Goal: Transaction & Acquisition: Purchase product/service

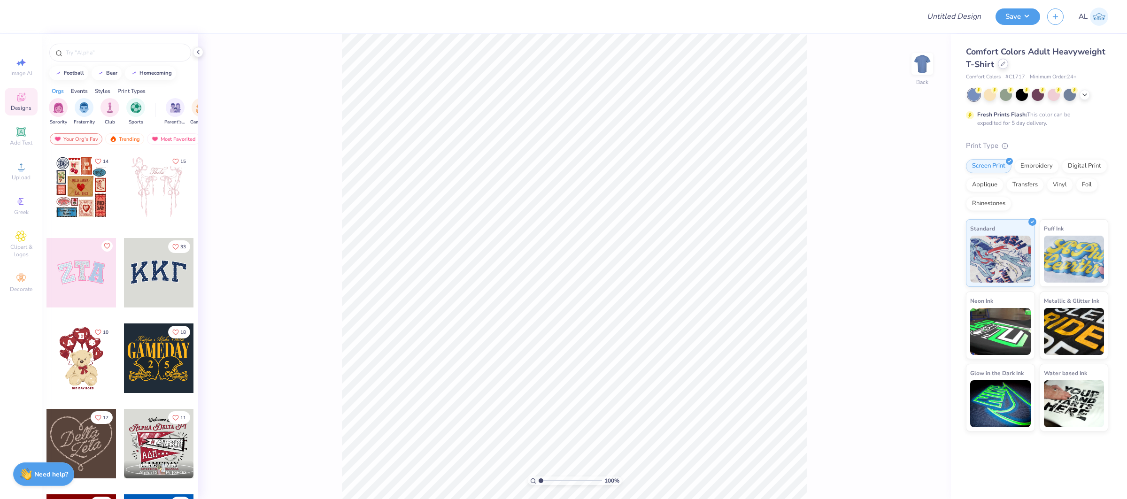
click at [1004, 59] on div at bounding box center [1003, 64] width 10 height 10
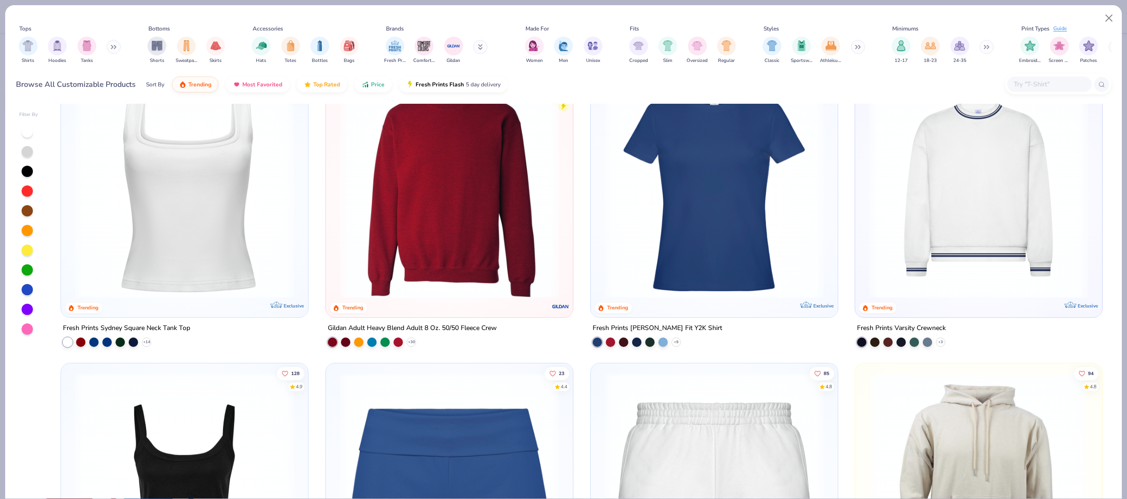
scroll to position [601, 0]
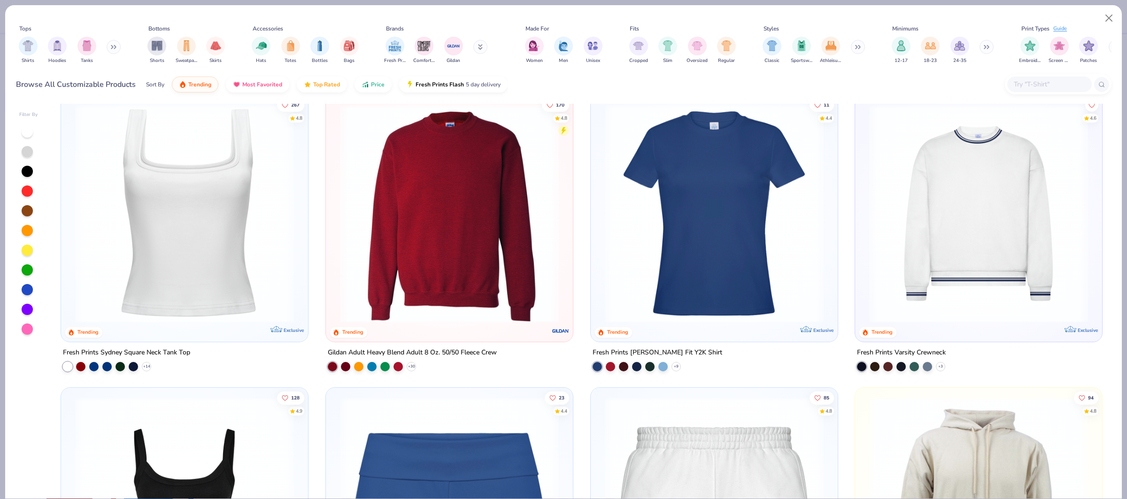
click at [1000, 235] on img at bounding box center [979, 213] width 228 height 219
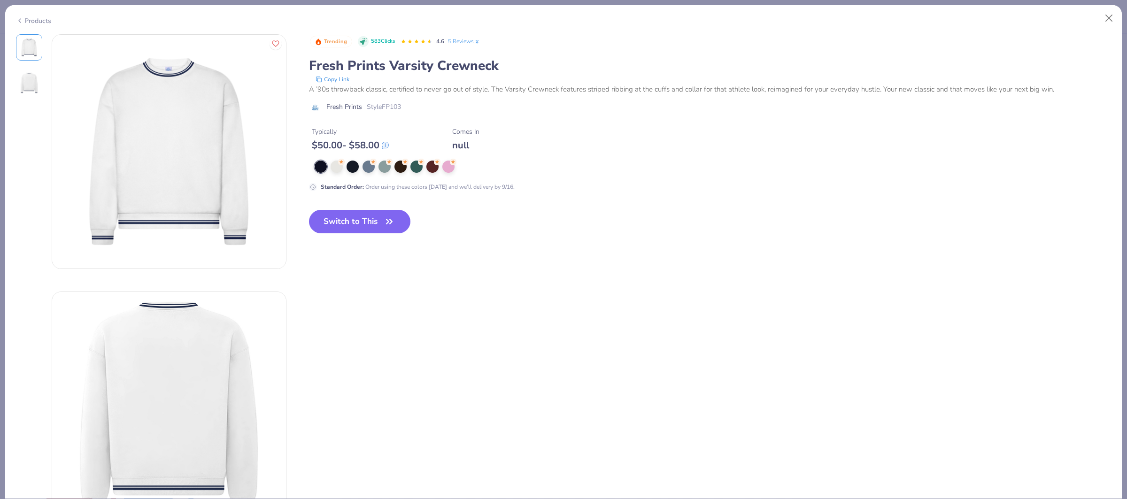
click at [35, 23] on div "Products" at bounding box center [33, 21] width 35 height 10
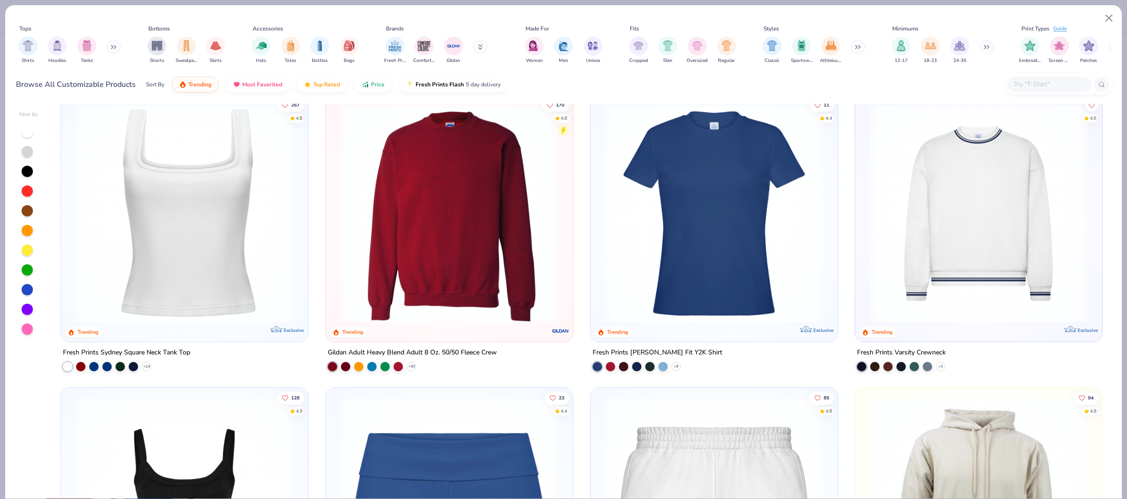
click at [1055, 84] on input "text" at bounding box center [1049, 84] width 72 height 11
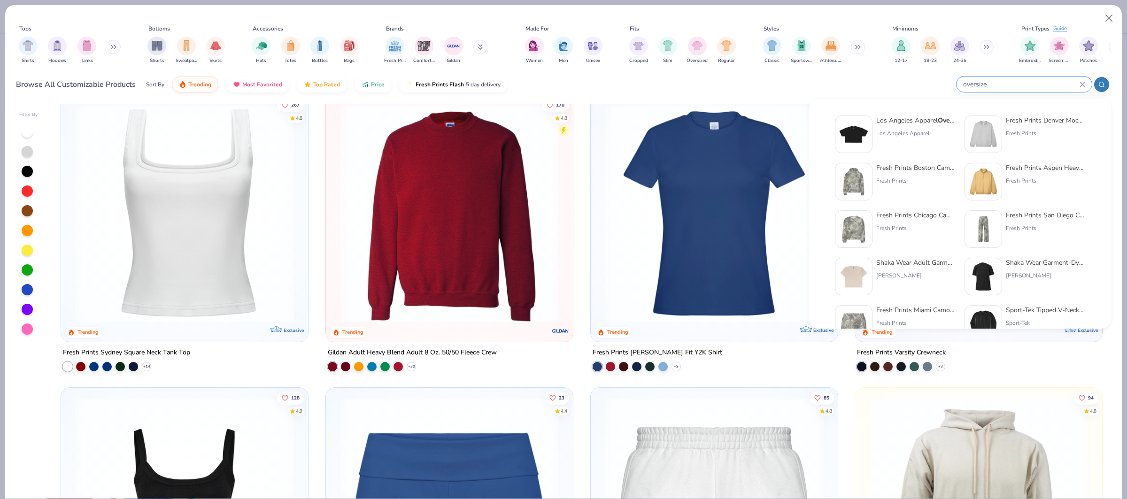
type input "oversize"
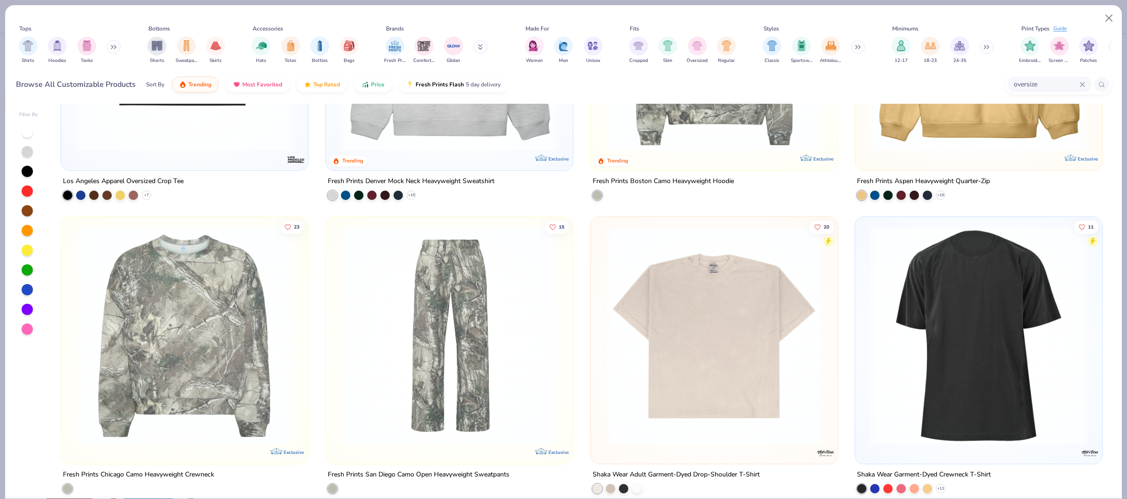
scroll to position [188, 0]
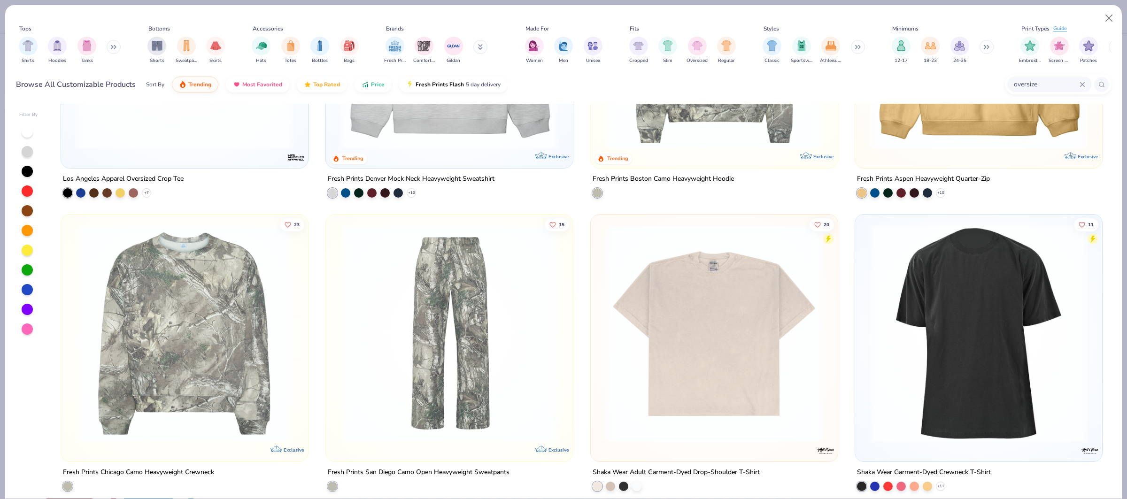
click at [715, 337] on img at bounding box center [714, 333] width 228 height 219
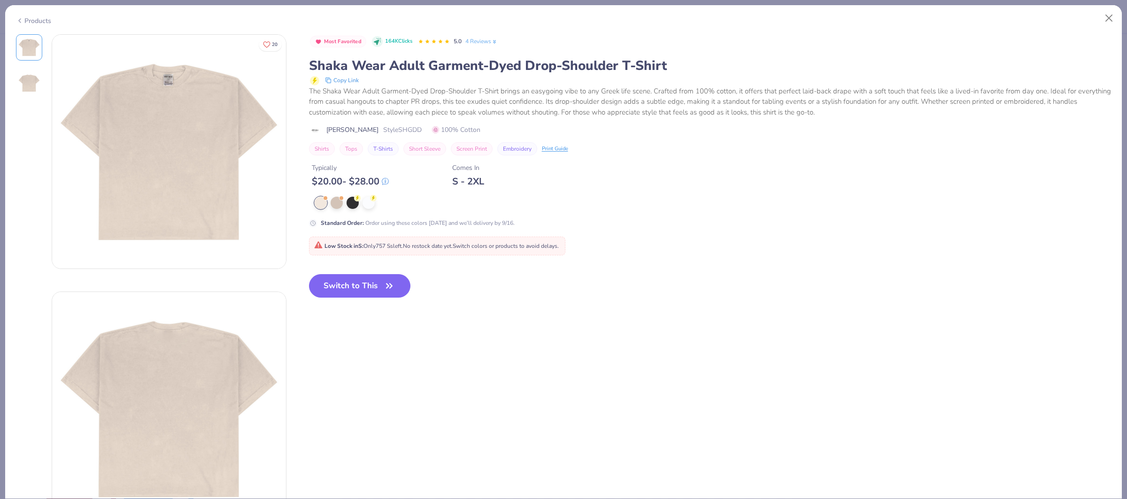
click at [529, 325] on div "20 Most Favorited 164K Clicks 5.0 4 Reviews Shaka Wear Adult Garment-Dyed Drop-…" at bounding box center [564, 280] width 1096 height 492
